Goal: Information Seeking & Learning: Check status

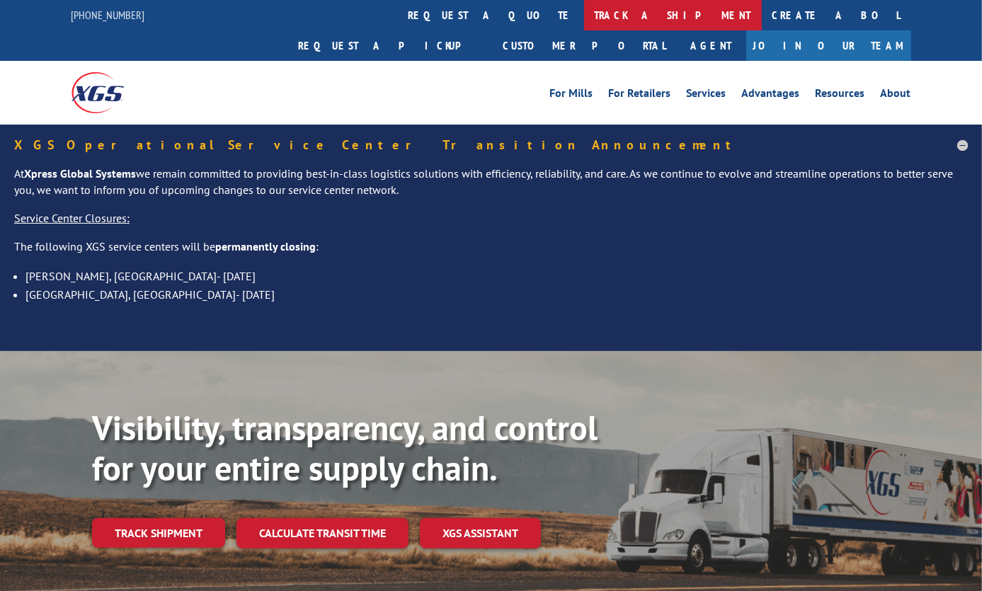
click at [584, 14] on link "track a shipment" at bounding box center [673, 15] width 178 height 30
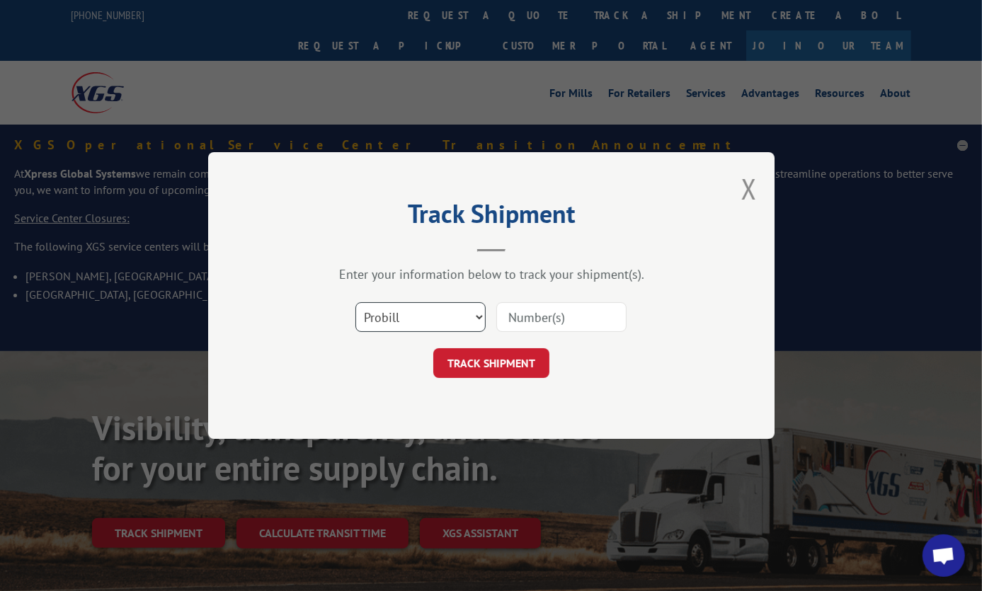
click at [434, 326] on select "Select category... Probill BOL PO" at bounding box center [420, 317] width 130 height 30
select select "po"
click at [355, 302] on select "Select category... Probill BOL PO" at bounding box center [420, 317] width 130 height 30
click at [523, 309] on input at bounding box center [561, 317] width 130 height 30
paste input "ENG86383CPT"
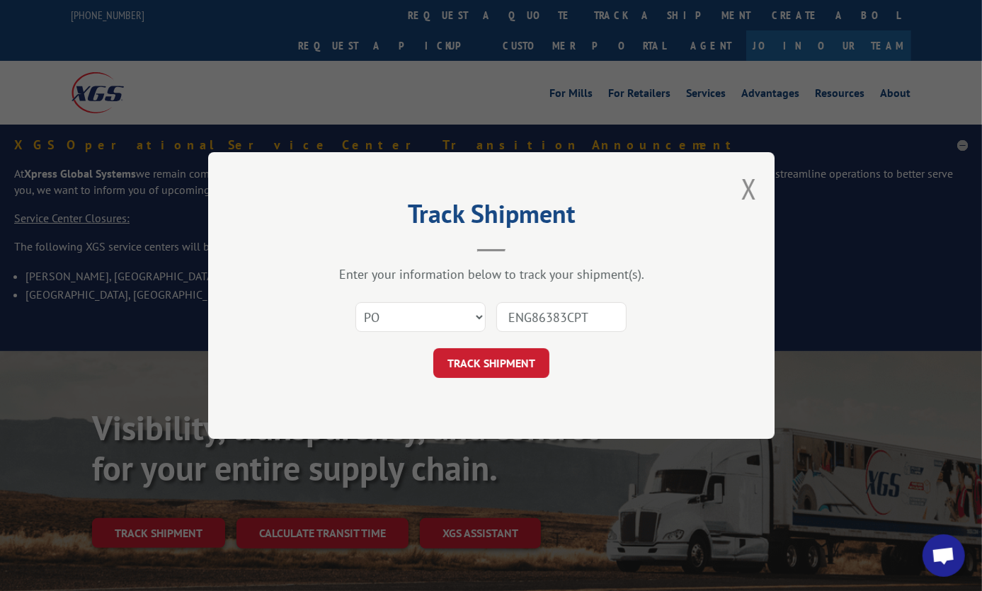
type input "ENG86383CPT"
click at [505, 346] on form "Select category... Probill BOL PO ENG86383CPT TRACK SHIPMENT" at bounding box center [491, 336] width 425 height 84
click at [505, 355] on button "TRACK SHIPMENT" at bounding box center [491, 363] width 116 height 30
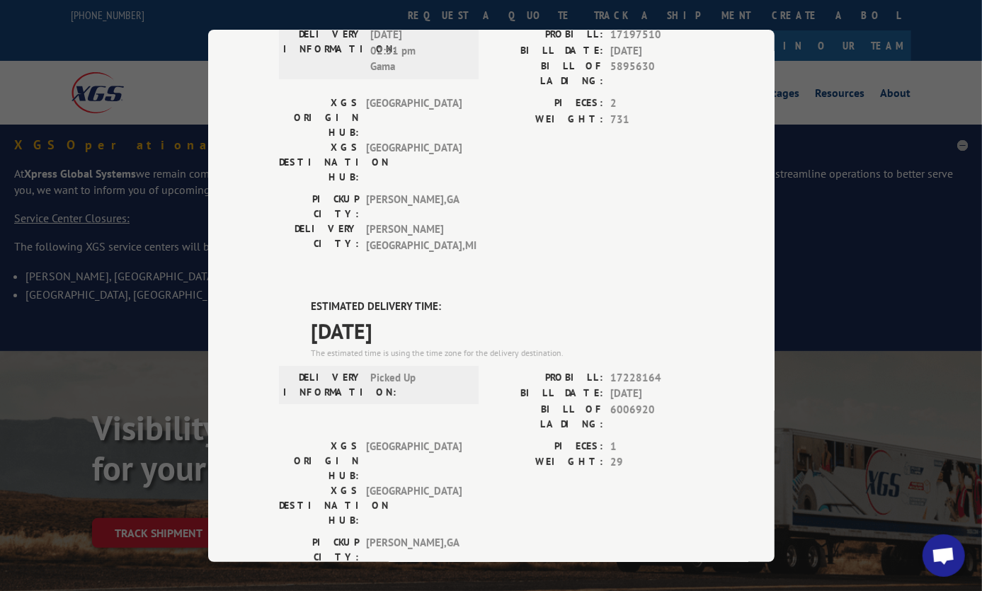
scroll to position [257, 0]
